Goal: Task Accomplishment & Management: Use online tool/utility

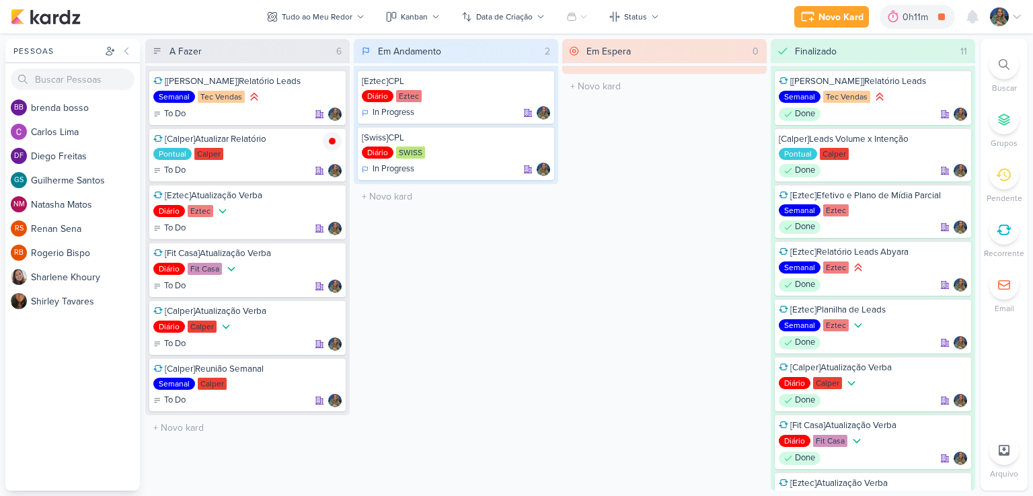
click at [1014, 229] on div at bounding box center [1004, 230] width 30 height 30
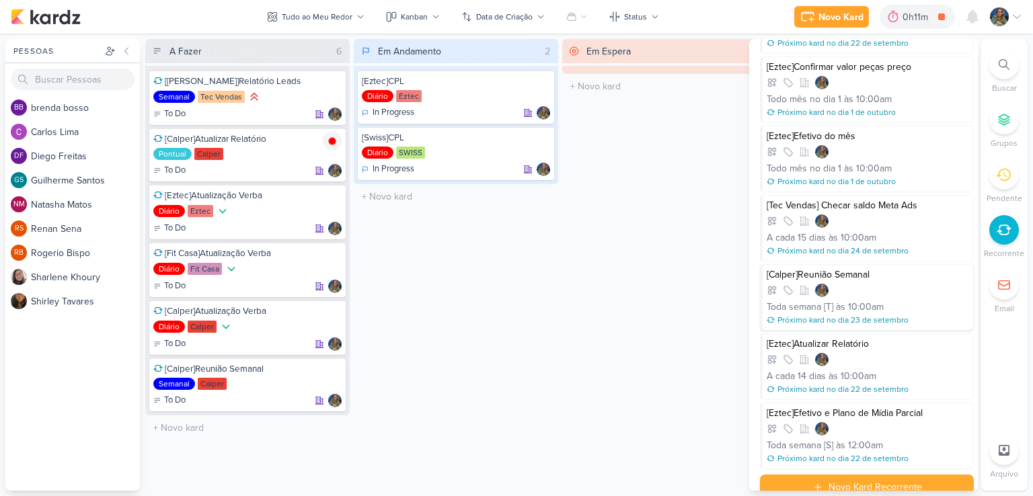
scroll to position [581, 0]
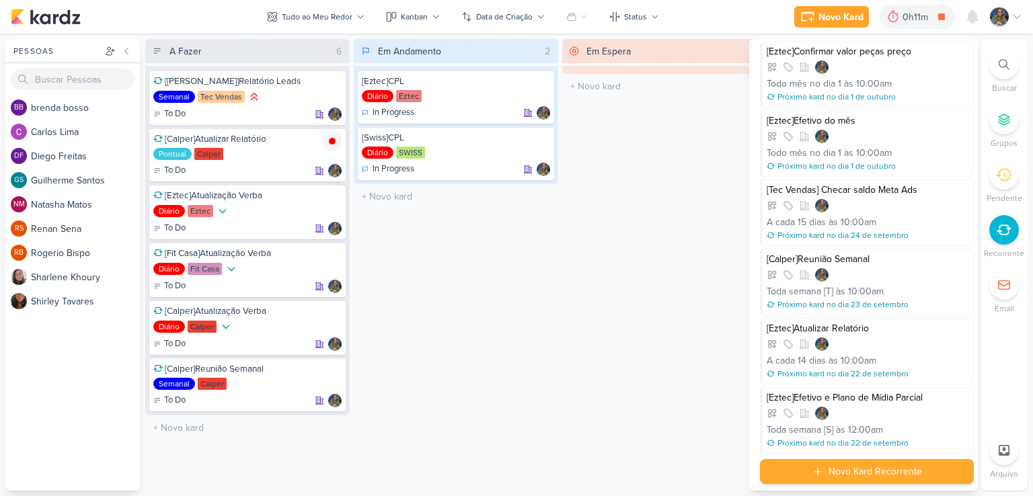
click at [885, 465] on div "Novo Kard Recorrente" at bounding box center [874, 472] width 93 height 14
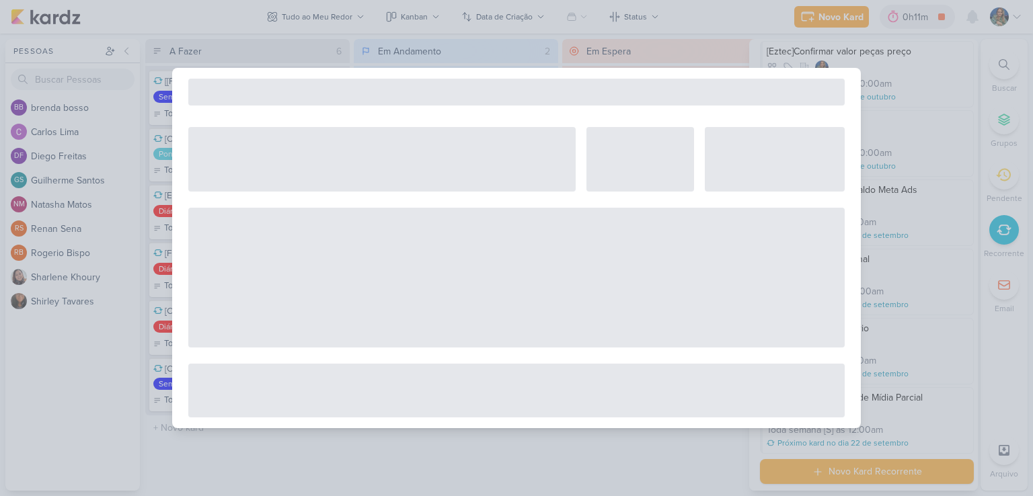
select select "5"
select select "pm"
select select "week"
select select "9"
select select "America/Sao_Paulo"
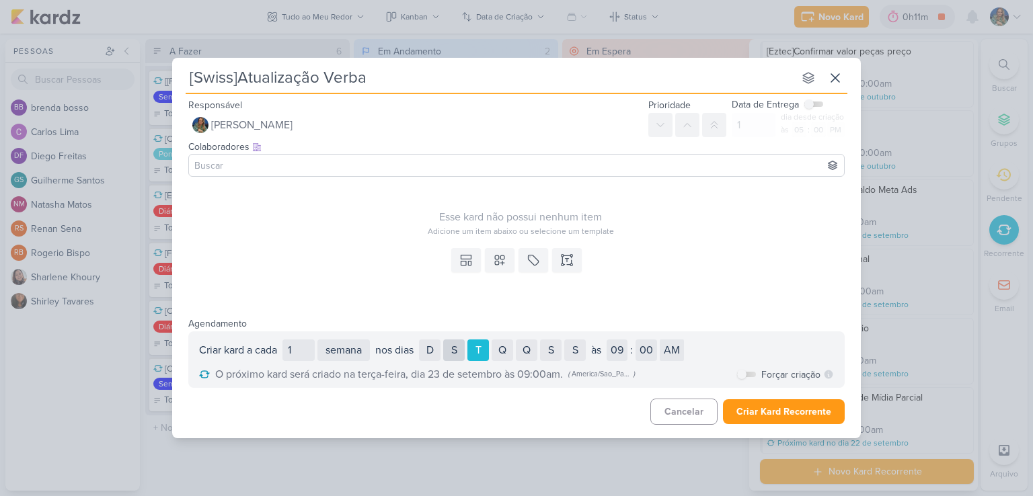
type input "[Swiss]Atualização Verba"
click at [462, 354] on div "S" at bounding box center [454, 350] width 22 height 22
click at [509, 356] on div "Q" at bounding box center [502, 350] width 22 height 22
click at [526, 356] on div "Q" at bounding box center [527, 350] width 22 height 22
click at [551, 352] on div "S" at bounding box center [551, 350] width 22 height 22
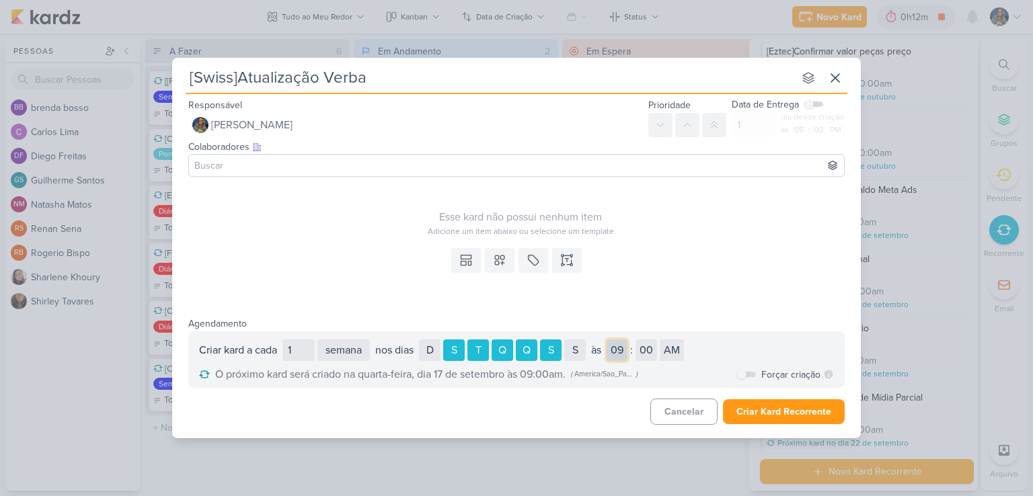
click at [616, 353] on select "01 02 03 04 05 06 07 08 09 10 11 12" at bounding box center [616, 350] width 21 height 22
select select "10"
click at [610, 339] on select "01 02 03 04 05 06 07 08 09 10 11 12" at bounding box center [616, 350] width 21 height 22
click at [360, 348] on select "dia semana mês" at bounding box center [343, 350] width 52 height 22
click at [353, 351] on select "dia semana mês" at bounding box center [343, 350] width 52 height 22
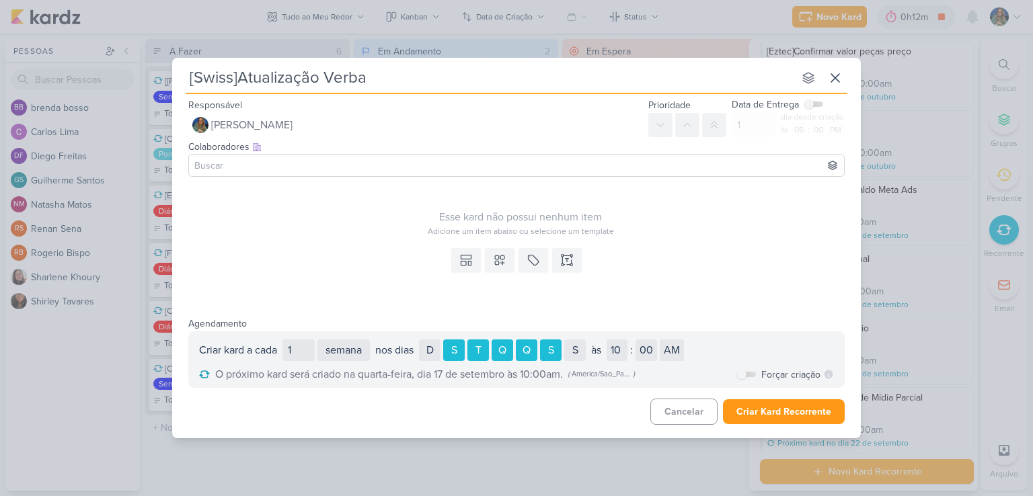
click at [382, 339] on div "Criar kard a cada 1 dia semana mês nos [PERSON_NAME] D S T Q Q S S no dia 1 2 3…" at bounding box center [516, 359] width 656 height 56
click at [363, 351] on select "dia semana mês" at bounding box center [343, 350] width 52 height 22
click at [319, 339] on select "dia semana mês" at bounding box center [343, 350] width 52 height 22
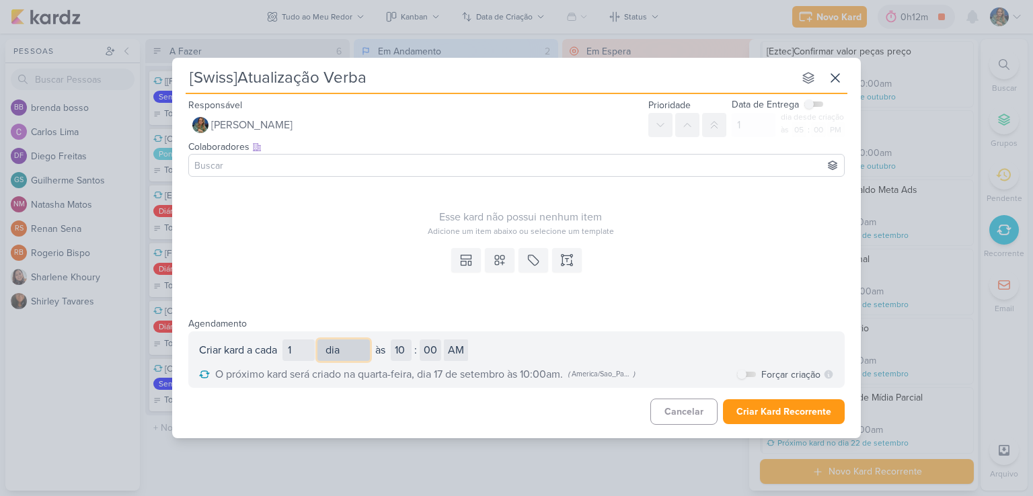
click at [353, 356] on select "dia semana mês" at bounding box center [343, 350] width 52 height 22
select select "week"
click at [319, 339] on select "dia semana mês" at bounding box center [343, 350] width 52 height 22
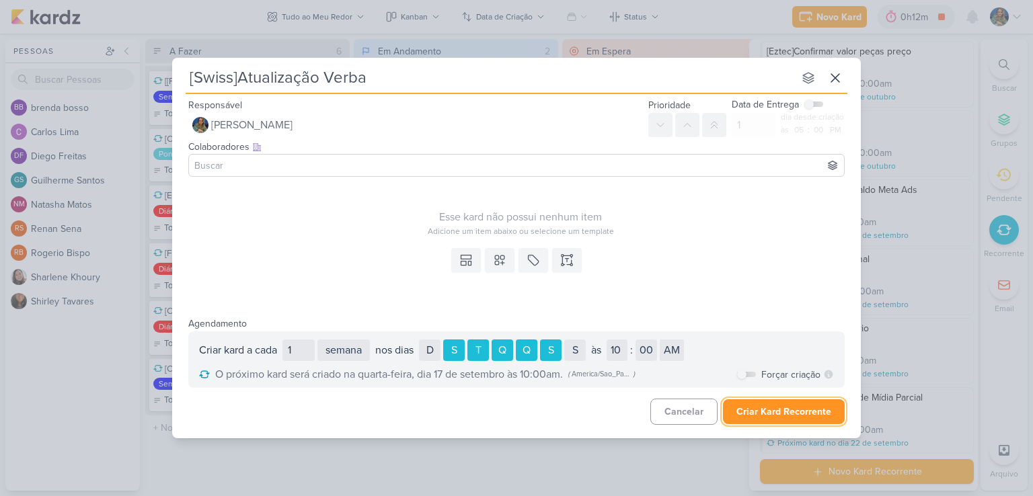
click at [755, 409] on button "Criar Kard Recorrente" at bounding box center [784, 411] width 122 height 25
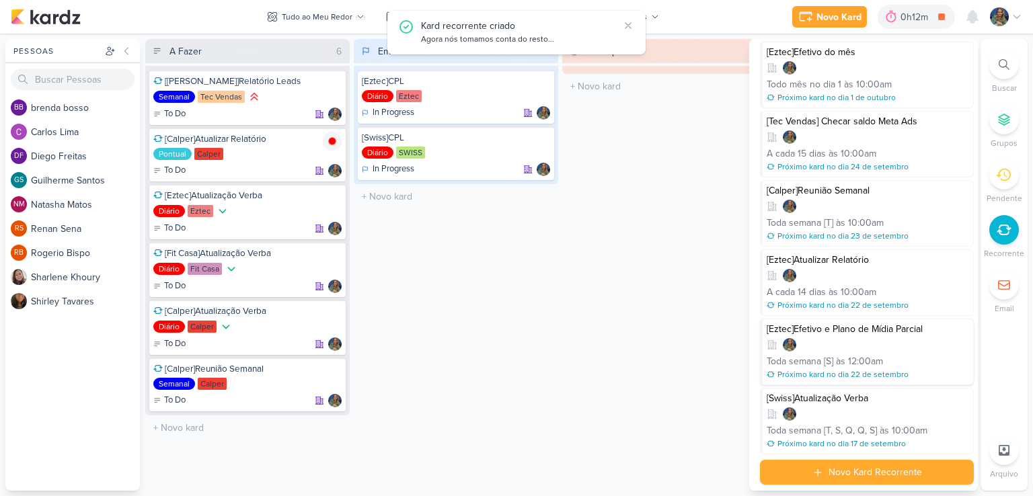
scroll to position [651, 0]
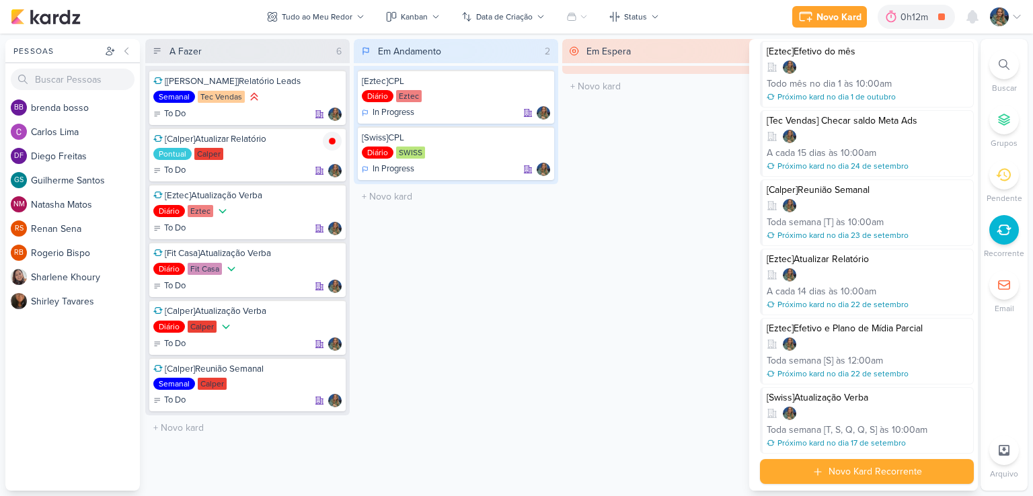
click at [659, 323] on div "Em Espera 0 O título do kard deve ter menos que 100 caracteres" at bounding box center [664, 265] width 204 height 452
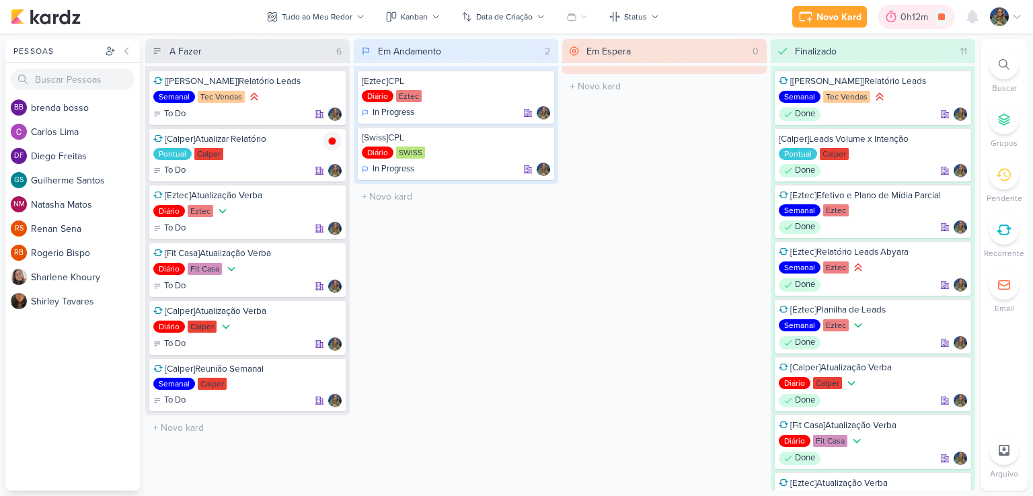
click at [890, 11] on icon at bounding box center [891, 17] width 10 height 12
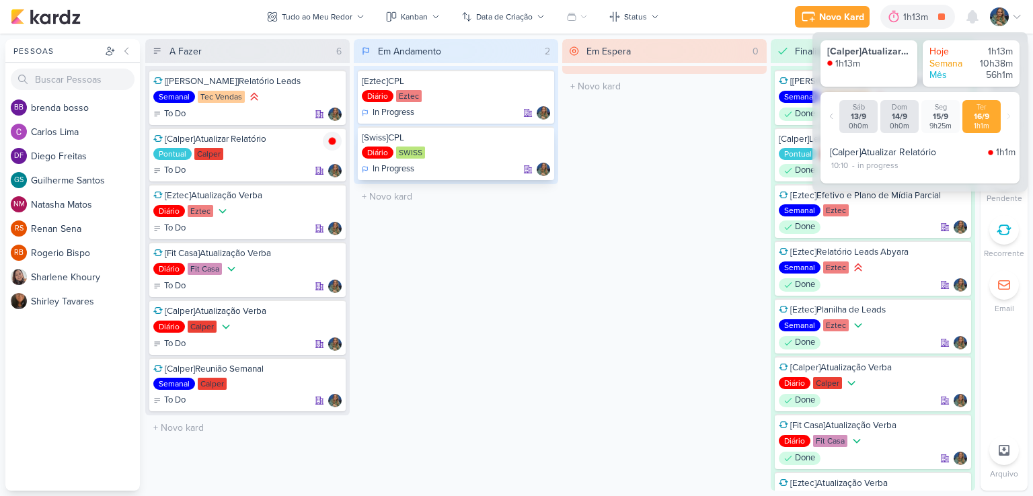
click at [532, 165] on div at bounding box center [536, 169] width 27 height 13
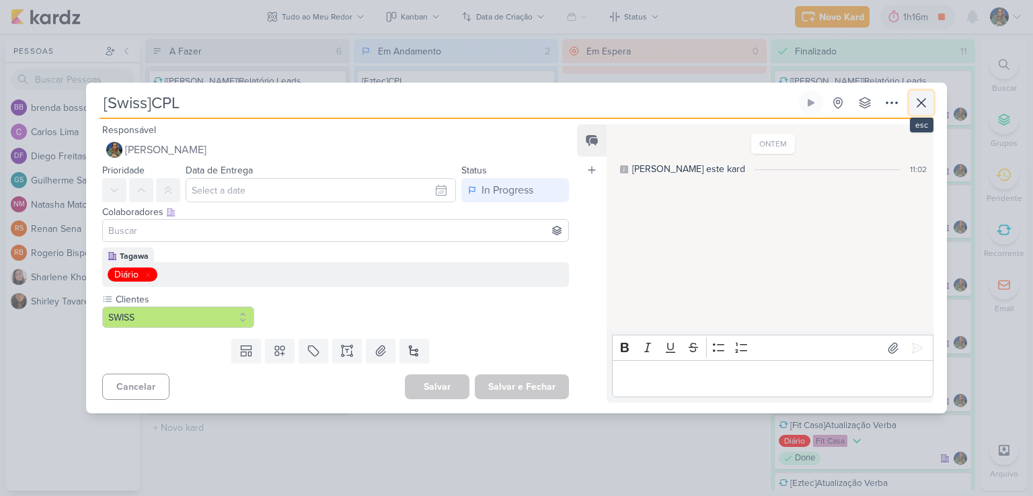
click at [923, 102] on icon at bounding box center [921, 103] width 16 height 16
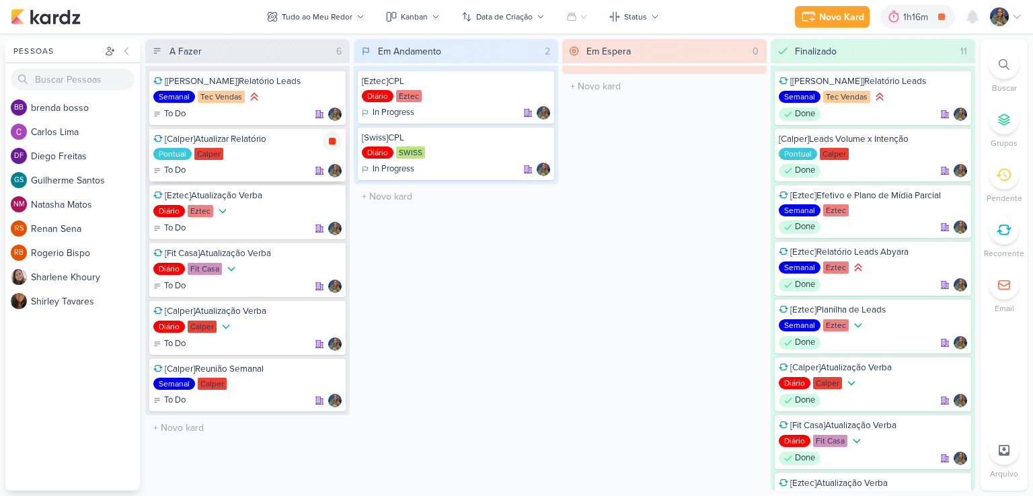
click at [334, 140] on icon at bounding box center [332, 141] width 7 height 7
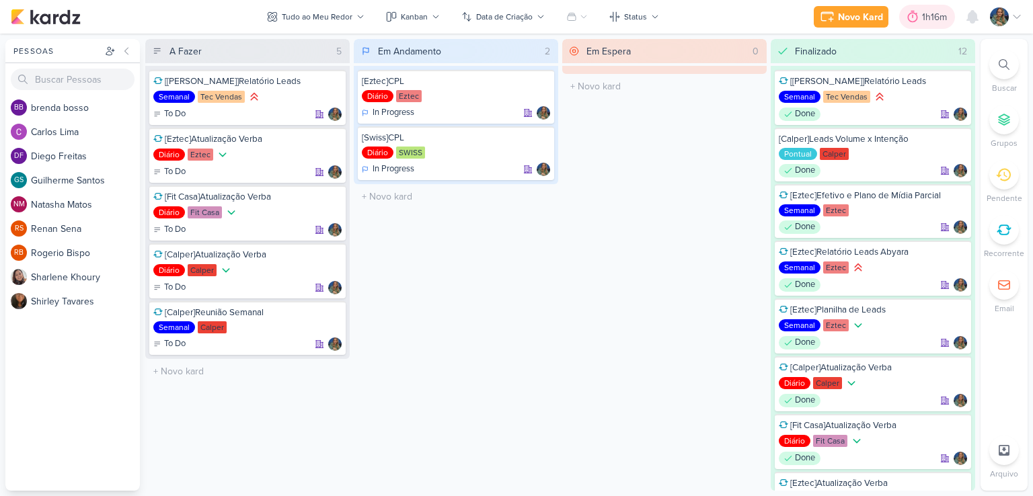
click at [924, 16] on div "1h16m" at bounding box center [936, 17] width 29 height 14
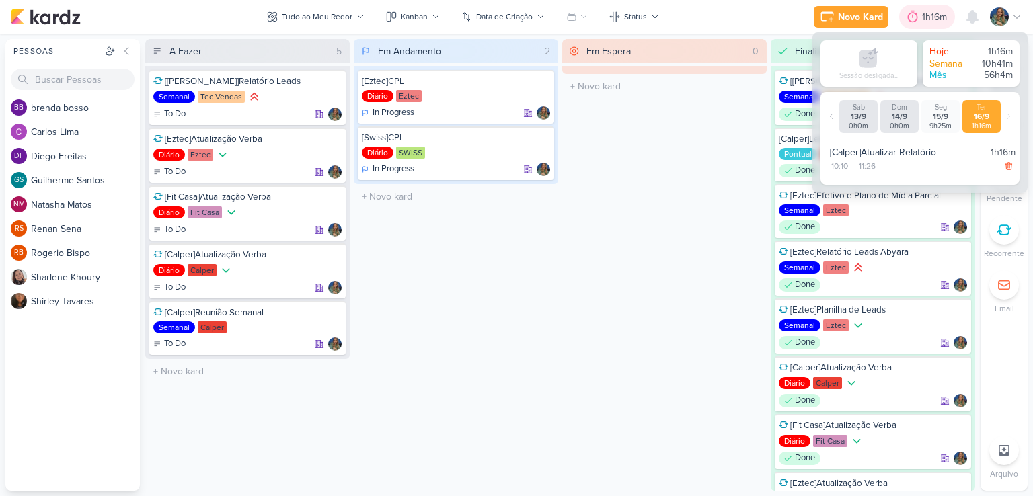
click at [924, 16] on div "1h16m" at bounding box center [936, 17] width 29 height 14
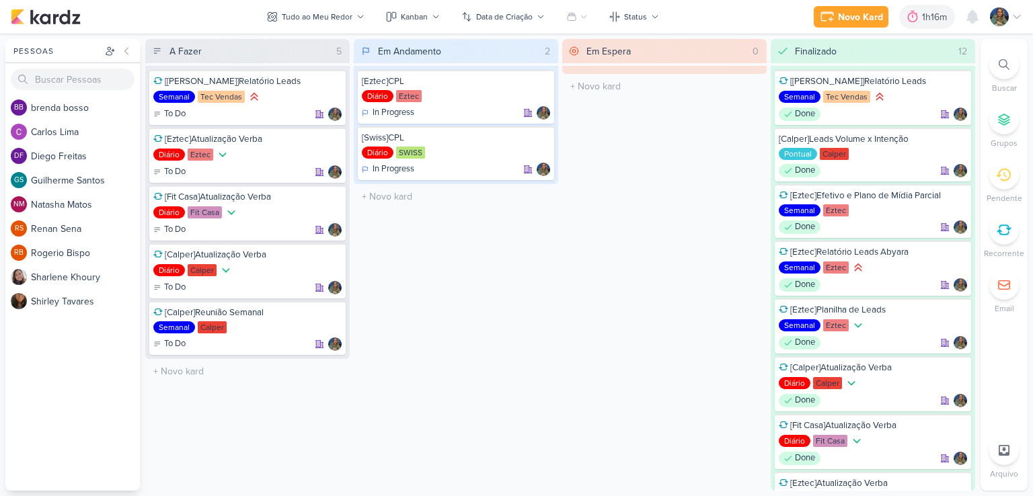
click at [532, 482] on div "Em Andamento 2 [Eztec]CPL Diário Eztec In Progress" at bounding box center [456, 265] width 204 height 452
drag, startPoint x: 470, startPoint y: 271, endPoint x: 479, endPoint y: 358, distance: 87.9
click at [468, 271] on div "Em Andamento 2 [Eztec]CPL Diário Eztec In Progress" at bounding box center [456, 265] width 204 height 452
click at [417, 353] on div "Em Andamento 2 [Eztec]CPL Diário Eztec In Progress" at bounding box center [456, 265] width 204 height 452
click at [434, 447] on div "Em Andamento 2 [Eztec]CPL Diário Eztec In Progress" at bounding box center [456, 265] width 204 height 452
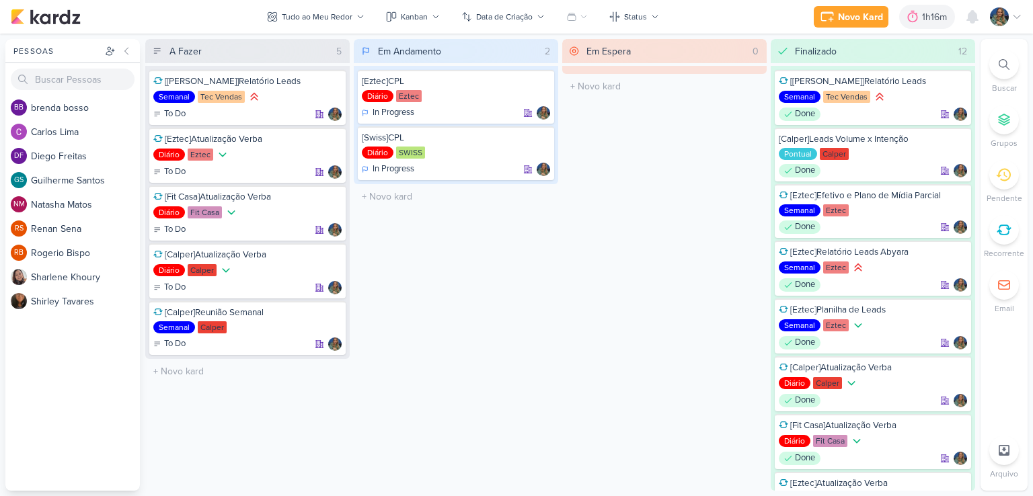
click at [417, 415] on div "Em Andamento 2 [Eztec]CPL Diário Eztec In Progress" at bounding box center [456, 265] width 204 height 452
click at [333, 142] on icon at bounding box center [332, 141] width 11 height 11
